Goal: Task Accomplishment & Management: Manage account settings

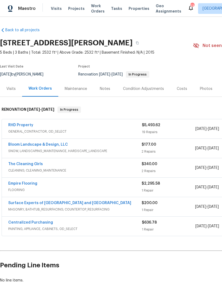
click at [101, 86] on div "Notes" at bounding box center [105, 88] width 10 height 5
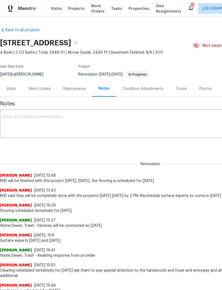
click at [94, 287] on div "Lee Privette 9/4/25, 15:46 Landscaping scheduled for Friday, September 12" at bounding box center [150, 285] width 301 height 15
click at [78, 44] on icon "button" at bounding box center [75, 42] width 3 height 3
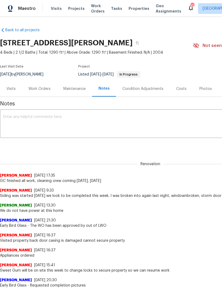
click at [56, 7] on span "Visits" at bounding box center [56, 8] width 11 height 5
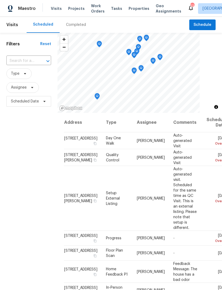
click at [22, 57] on input "text" at bounding box center [21, 61] width 30 height 8
type input "brenn"
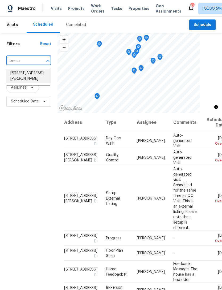
click at [39, 74] on li "104 Brennan Ct, Durham, NC 27703" at bounding box center [28, 76] width 45 height 14
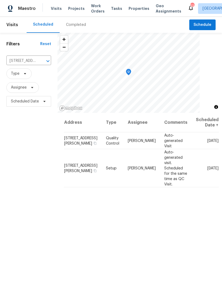
scroll to position [3, 0]
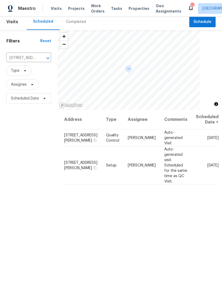
click at [0, 0] on icon at bounding box center [0, 0] width 0 height 0
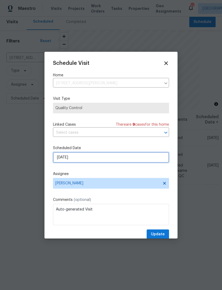
click at [75, 158] on input "9/12/2025" at bounding box center [111, 157] width 116 height 11
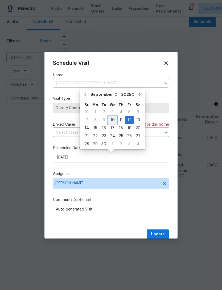
click at [111, 120] on div "10" at bounding box center [112, 119] width 9 height 7
type input "[DATE]"
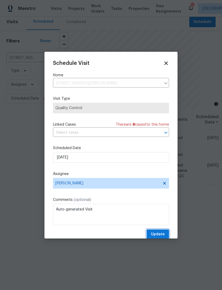
click at [160, 234] on span "Update" at bounding box center [158, 234] width 14 height 7
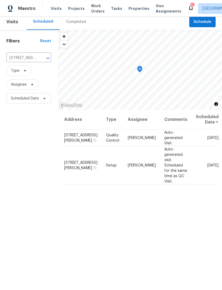
click at [23, 59] on input "[STREET_ADDRESS][PERSON_NAME]" at bounding box center [21, 58] width 30 height 8
type input "golden ea"
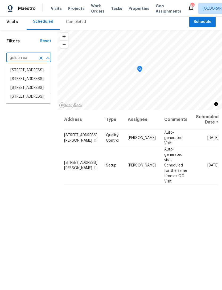
click at [36, 92] on li "1217 Golden Eagle Dr, Durham, NC 27704" at bounding box center [28, 87] width 45 height 9
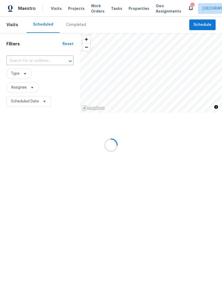
type input "1217 Golden Eagle Dr, Durham, NC 27704"
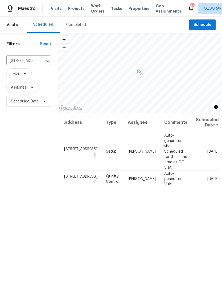
click at [0, 0] on icon at bounding box center [0, 0] width 0 height 0
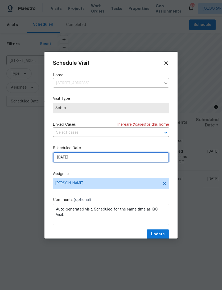
click at [76, 158] on input "9/14/2025" at bounding box center [111, 157] width 116 height 11
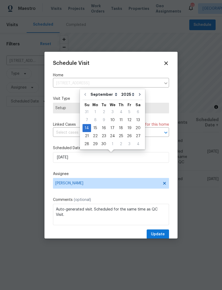
click at [169, 63] on icon at bounding box center [167, 63] width 6 height 6
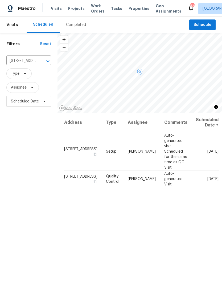
click at [0, 0] on icon at bounding box center [0, 0] width 0 height 0
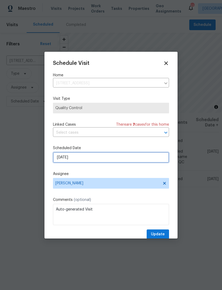
click at [91, 159] on input "9/14/2025" at bounding box center [111, 157] width 116 height 11
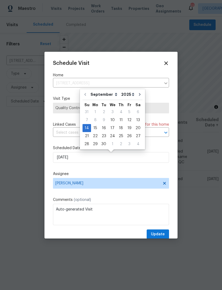
click at [173, 60] on div "Schedule Visit Home 1217 Golden Eagle Dr, Durham, NC 27704 ​ Visit Type Quality…" at bounding box center [111, 145] width 133 height 187
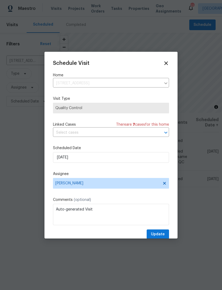
click at [162, 65] on div "Schedule Visit" at bounding box center [111, 63] width 116 height 6
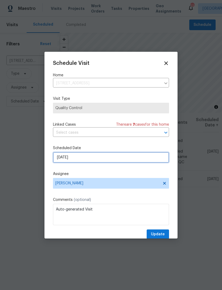
click at [96, 157] on input "9/14/2025" at bounding box center [111, 157] width 116 height 11
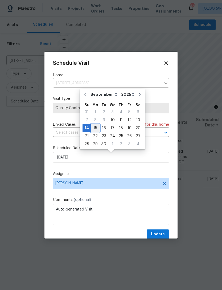
click at [97, 127] on div "15" at bounding box center [95, 127] width 9 height 7
type input "9/15/2025"
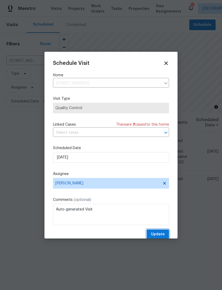
click at [161, 233] on span "Update" at bounding box center [158, 234] width 14 height 7
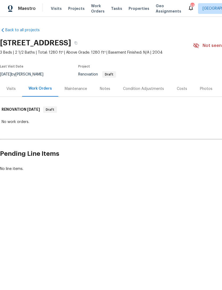
click at [147, 93] on div "Condition Adjustments" at bounding box center [144, 89] width 54 height 16
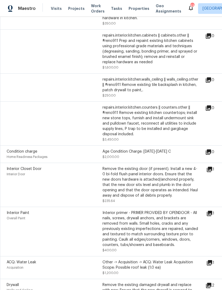
scroll to position [273, 0]
click at [213, 215] on icon at bounding box center [209, 212] width 5 height 5
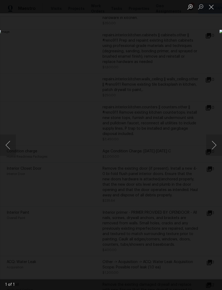
click at [188, 235] on div "Lightbox" at bounding box center [111, 145] width 222 height 290
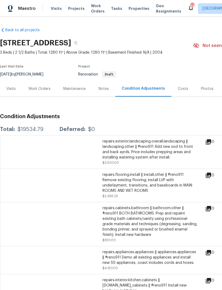
scroll to position [0, 0]
click at [8, 90] on div "Visits" at bounding box center [10, 88] width 9 height 5
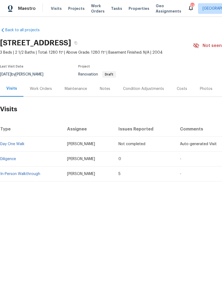
click at [153, 91] on div "Condition Adjustments" at bounding box center [144, 89] width 54 height 16
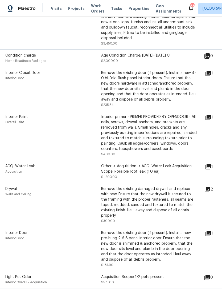
scroll to position [369, 2]
click at [211, 119] on icon at bounding box center [208, 117] width 5 height 5
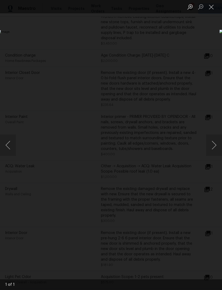
click at [212, 11] on button "Close lightbox" at bounding box center [211, 6] width 11 height 9
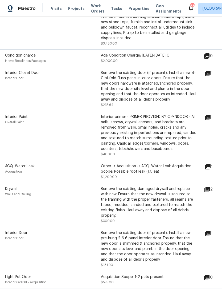
click at [211, 71] on div "Interior Closet Door Interior Door Remove the existing door (if present). Insta…" at bounding box center [148, 89] width 301 height 44
click at [209, 77] on icon at bounding box center [208, 73] width 6 height 6
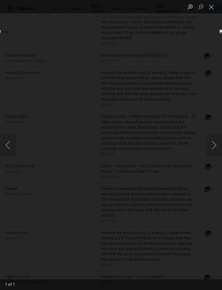
click at [215, 145] on button "Next image" at bounding box center [214, 144] width 16 height 21
click at [213, 146] on button "Next image" at bounding box center [214, 144] width 16 height 21
click at [213, 9] on button "Close lightbox" at bounding box center [211, 6] width 11 height 9
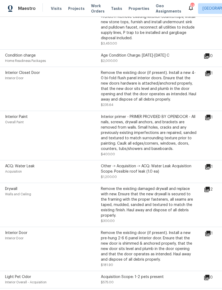
click at [210, 191] on icon at bounding box center [207, 189] width 5 height 5
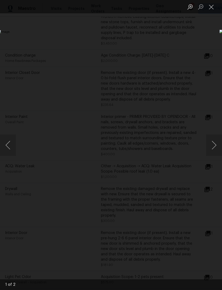
click at [213, 147] on button "Next image" at bounding box center [214, 144] width 16 height 21
click at [212, 9] on button "Close lightbox" at bounding box center [211, 6] width 11 height 9
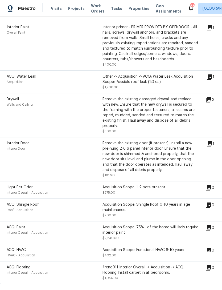
scroll to position [463, 0]
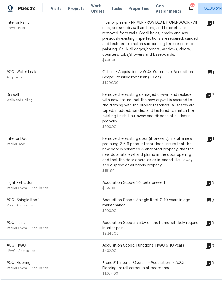
click at [213, 138] on icon at bounding box center [209, 139] width 5 height 5
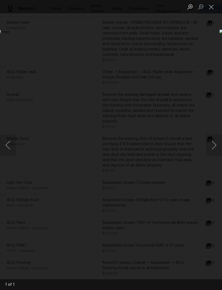
click at [211, 7] on button "Close lightbox" at bounding box center [211, 6] width 11 height 9
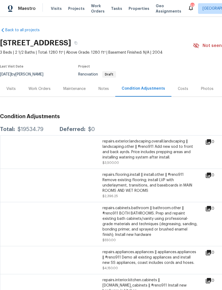
scroll to position [0, 0]
click at [109, 85] on div "Notes" at bounding box center [103, 89] width 23 height 16
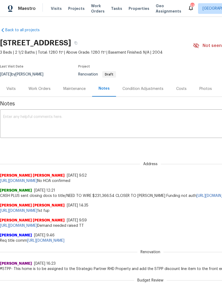
click at [157, 89] on div "Condition Adjustments" at bounding box center [143, 88] width 41 height 5
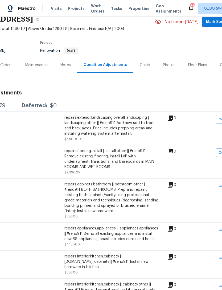
scroll to position [24, 38]
